Goal: Task Accomplishment & Management: Complete application form

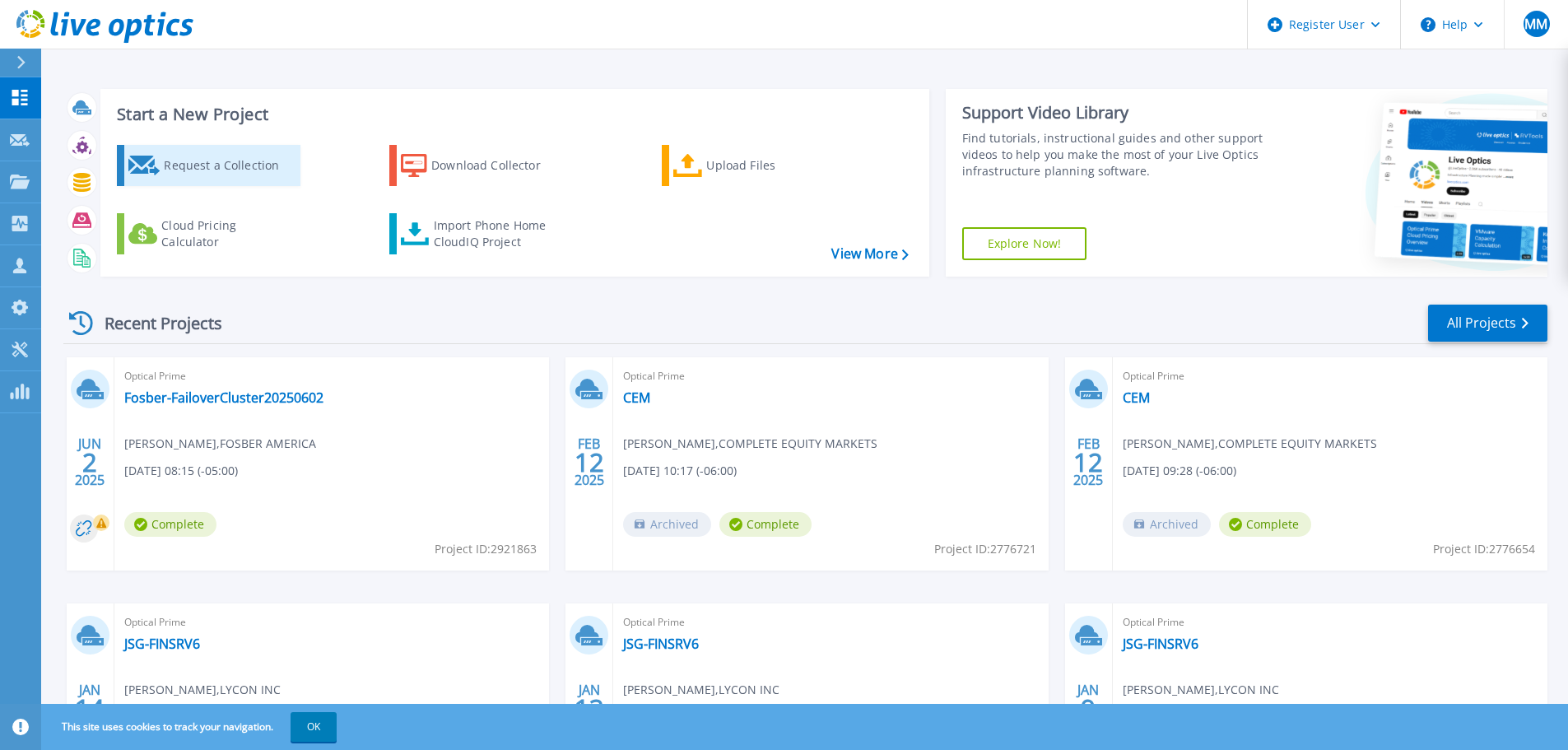
click at [211, 158] on div "Request a Collection" at bounding box center [229, 165] width 131 height 33
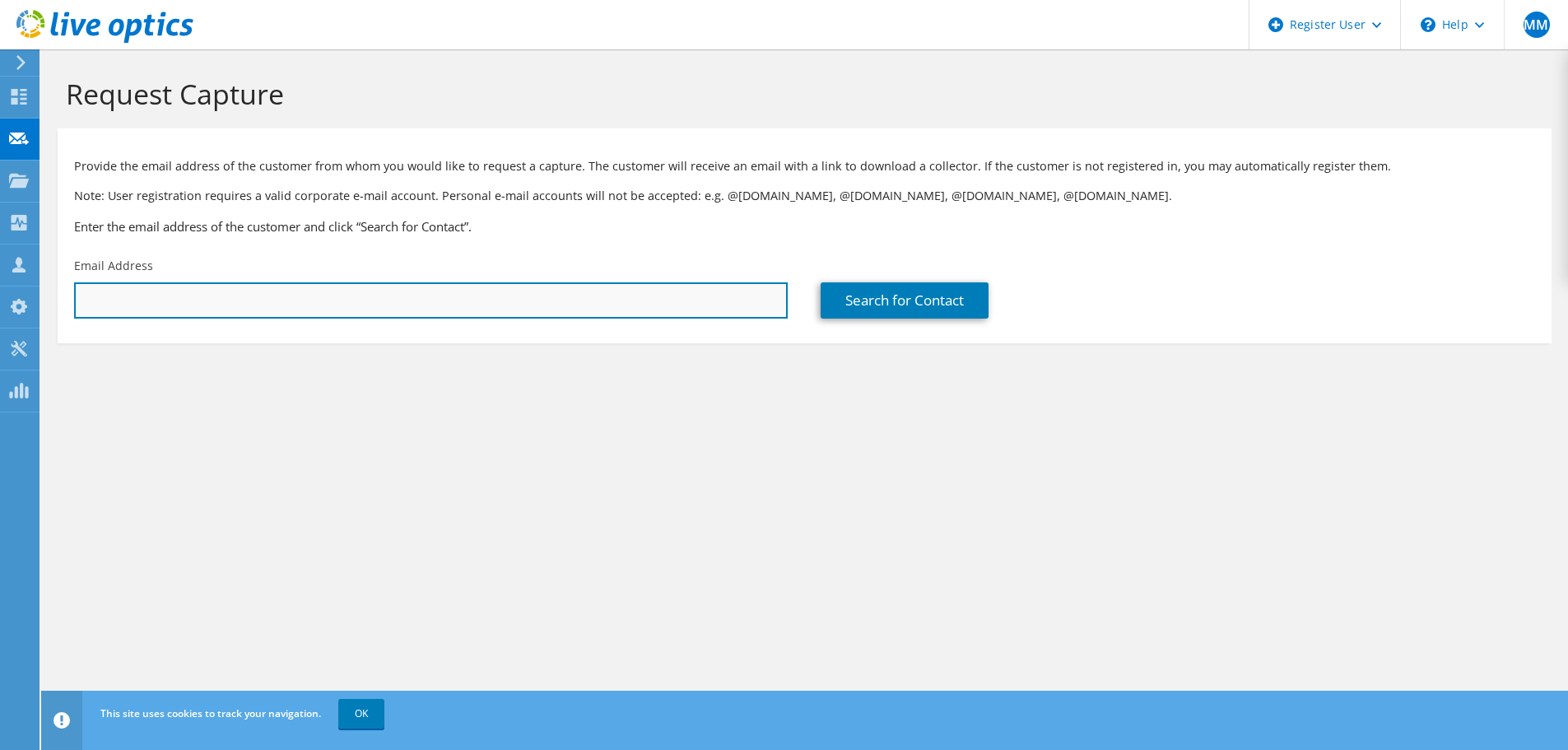
click at [350, 307] on input "text" at bounding box center [431, 300] width 714 height 36
type input "y"
click at [388, 306] on input "text" at bounding box center [431, 300] width 714 height 36
paste input "tylor.weiland@tra401k.com"
type input "tylor.weiland@tra401k.com"
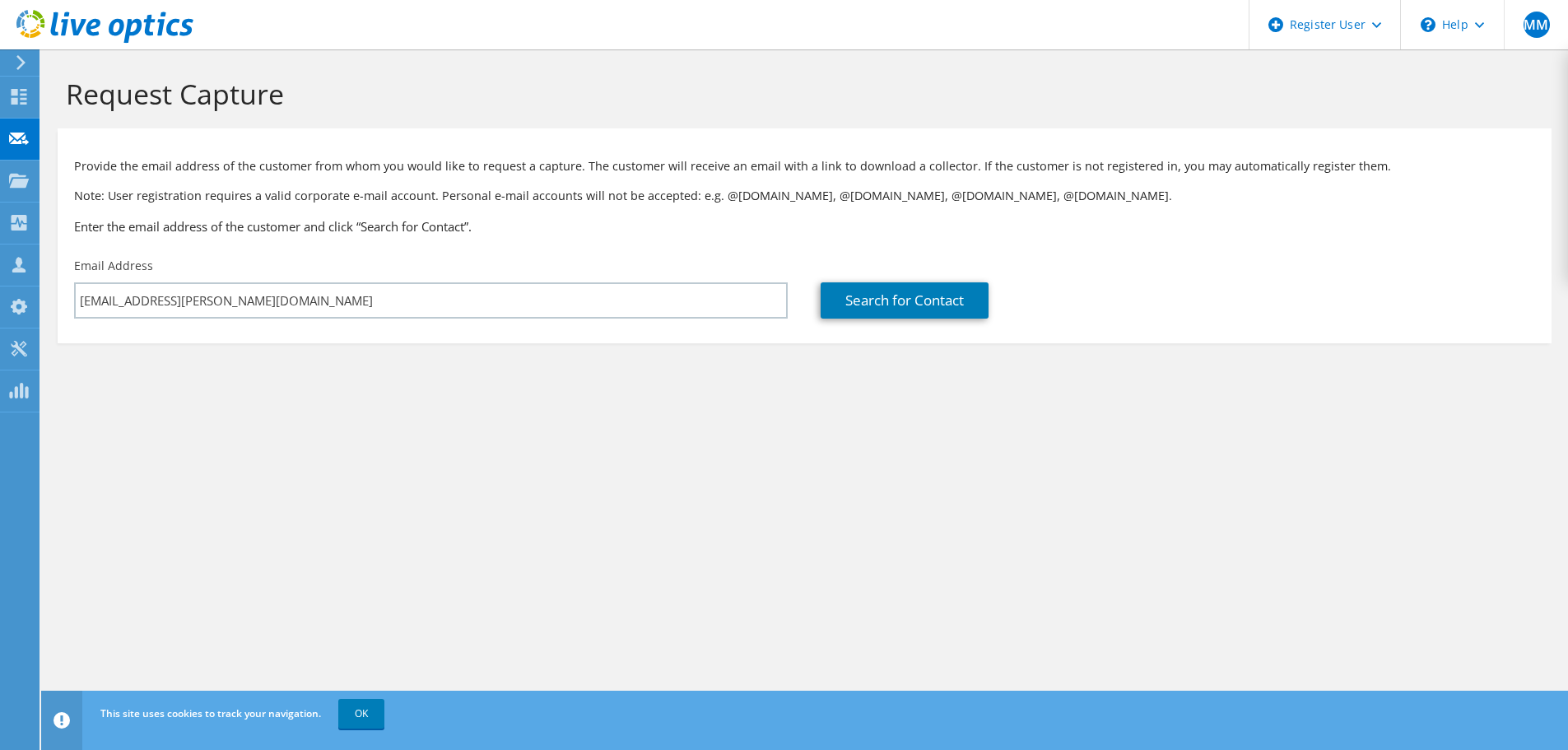
drag, startPoint x: 463, startPoint y: 412, endPoint x: 689, endPoint y: 399, distance: 226.4
click at [465, 414] on section "Request Capture Provide the email address of the customer from whom you would l…" at bounding box center [804, 237] width 1527 height 376
click at [864, 302] on link "Search for Contact" at bounding box center [905, 300] width 168 height 36
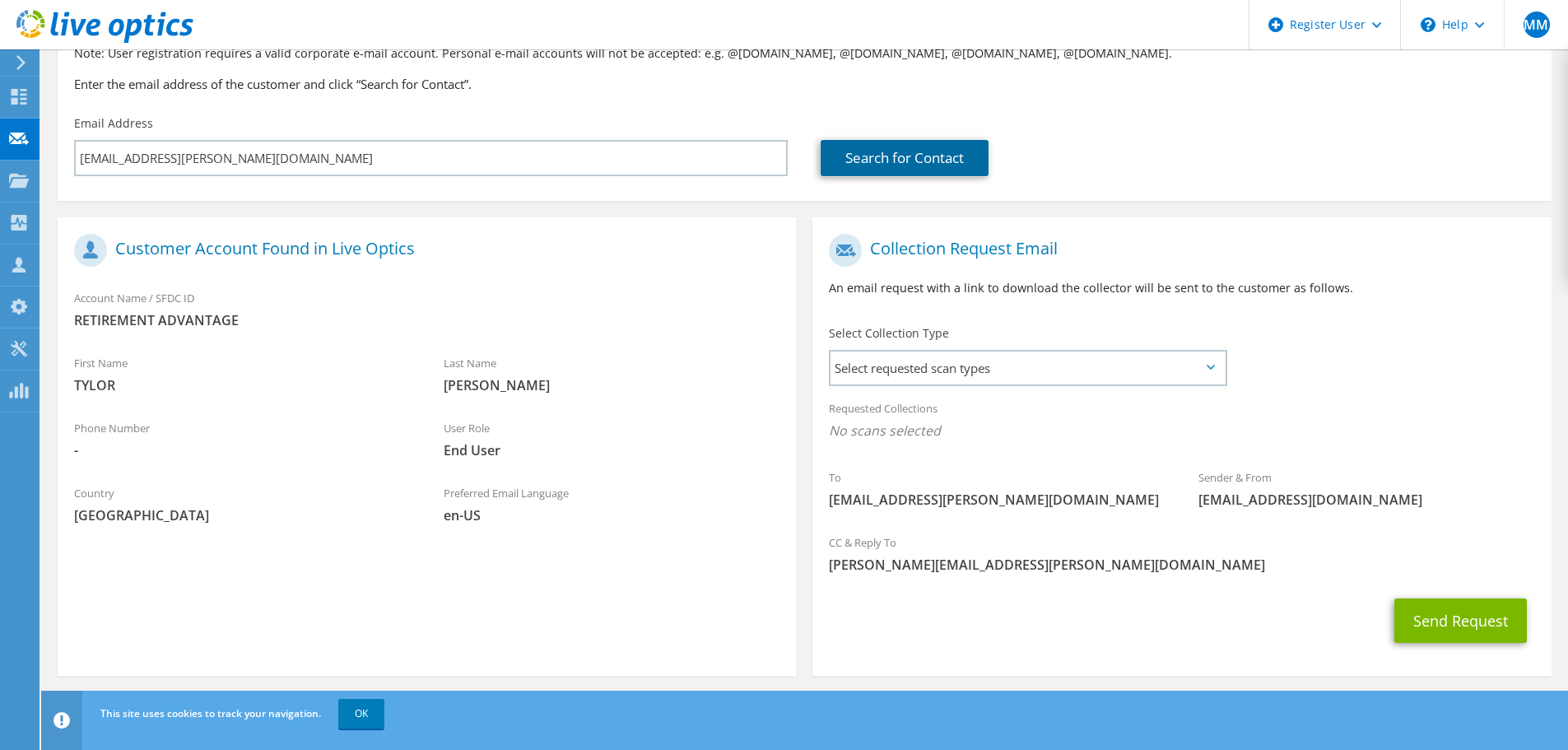
scroll to position [151, 0]
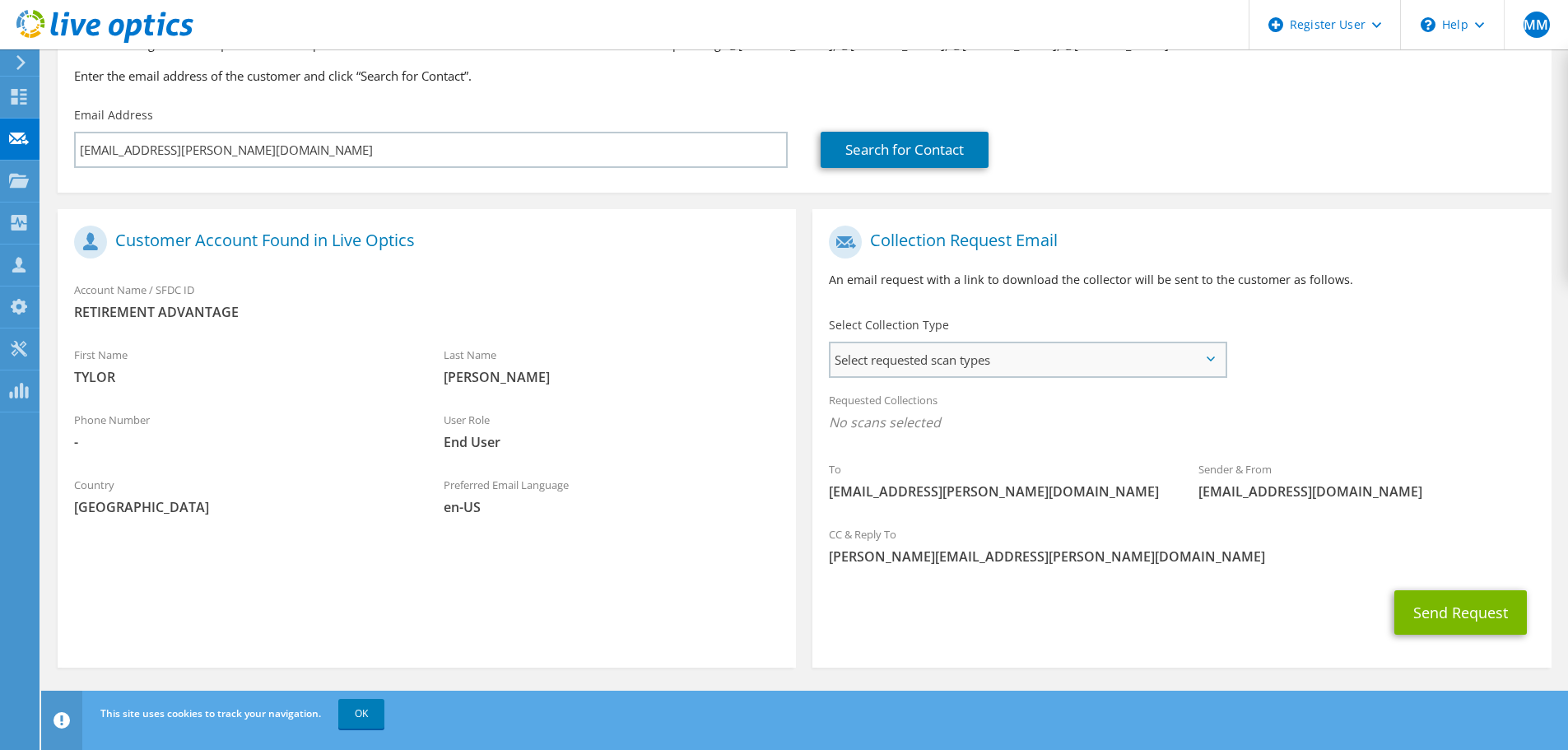
click at [1212, 353] on span "Select requested scan types" at bounding box center [1027, 360] width 394 height 33
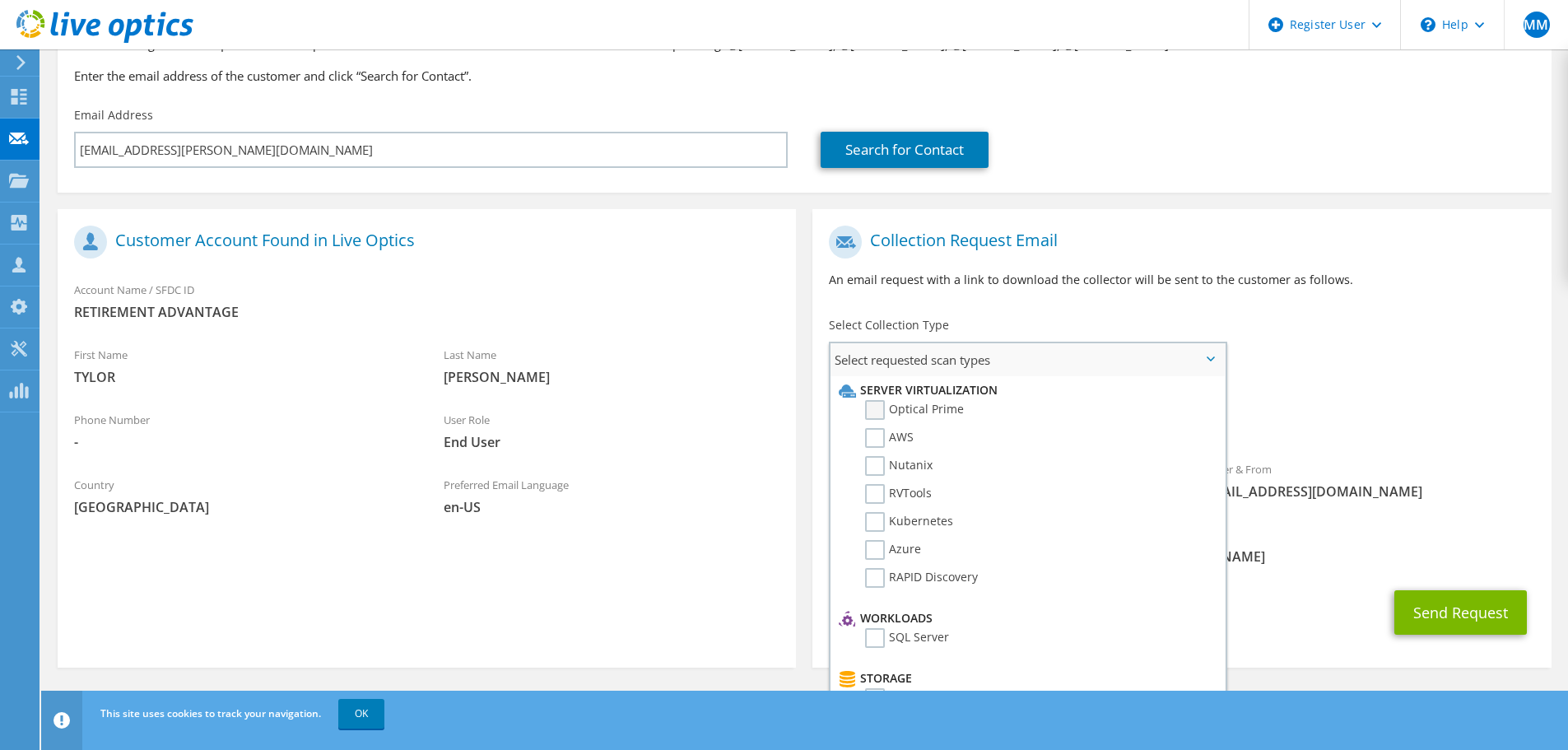
click at [946, 404] on label "Optical Prime" at bounding box center [914, 410] width 99 height 19
click at [0, 0] on input "Optical Prime" at bounding box center [0, 0] width 0 height 0
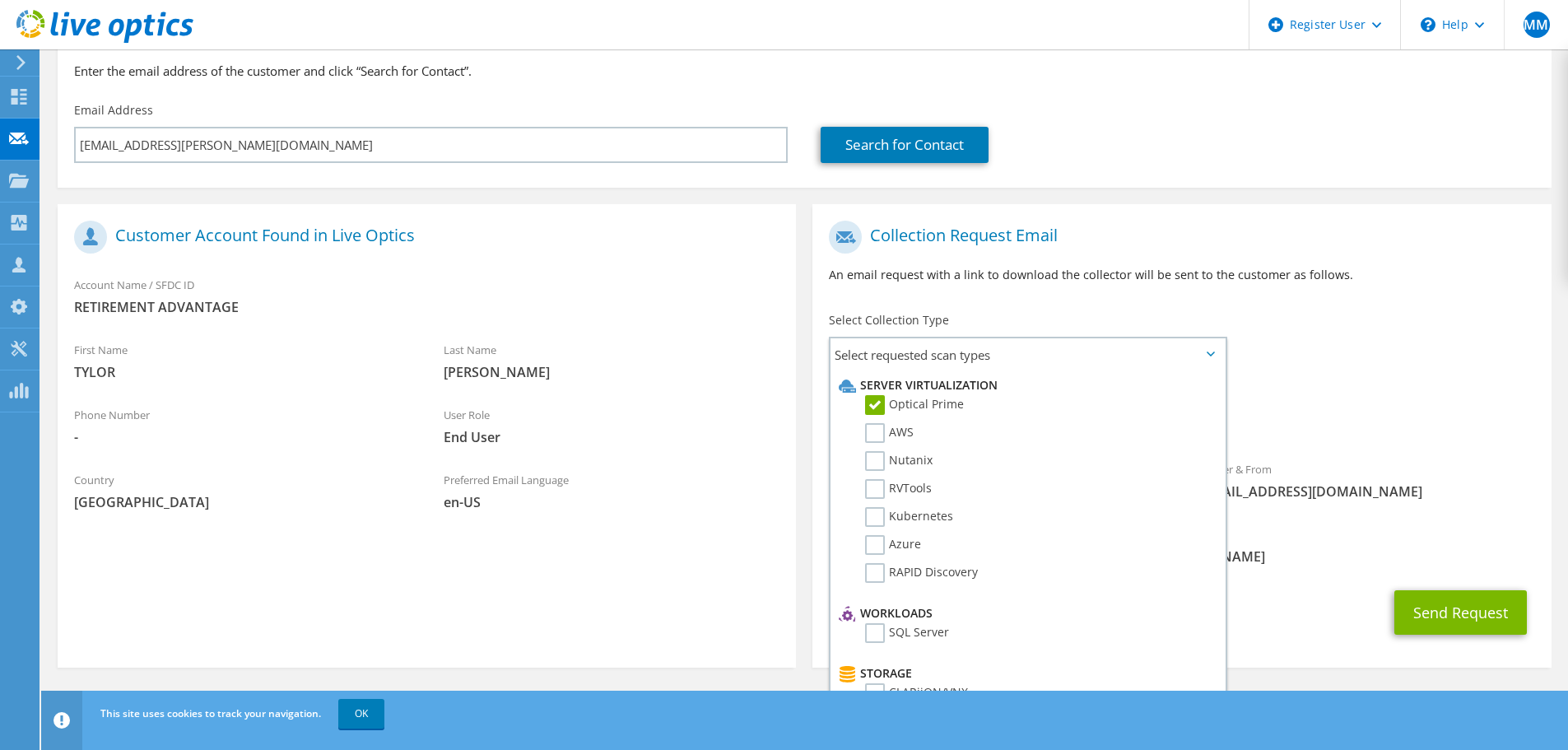
click at [1366, 358] on div "To tylor.weiland@tra401k.com Sender & From liveoptics@liveoptics.com" at bounding box center [1181, 364] width 738 height 304
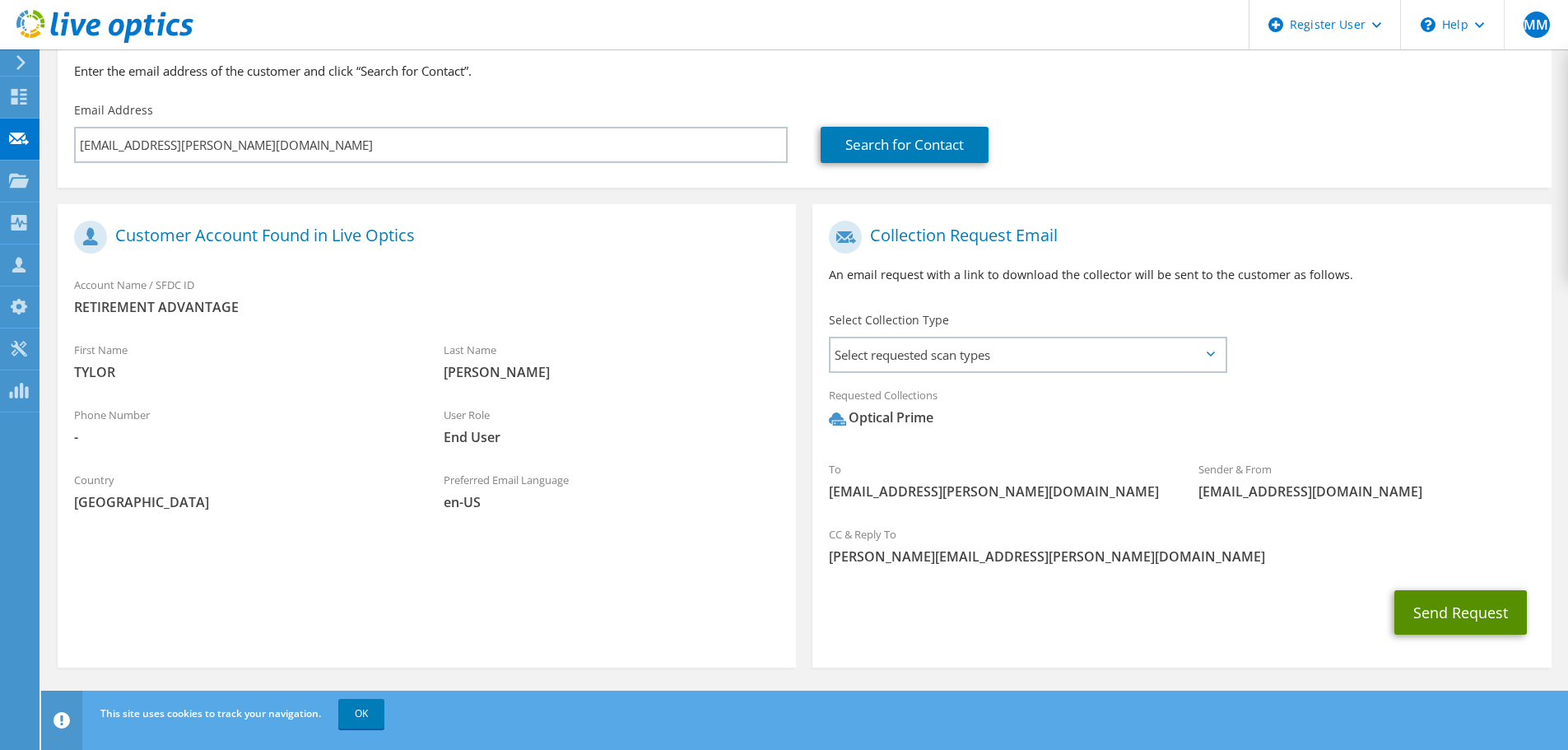
click at [1437, 620] on button "Send Request" at bounding box center [1460, 613] width 132 height 45
